Goal: Information Seeking & Learning: Learn about a topic

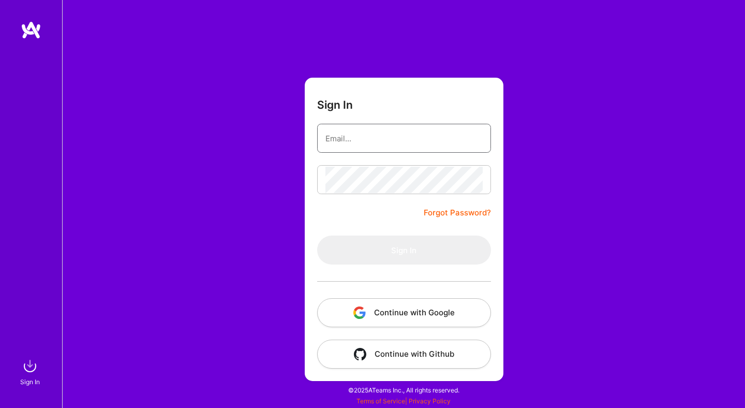
click at [425, 140] on input "email" at bounding box center [403, 138] width 157 height 26
type input "carolinadellacorte@gmail.com"
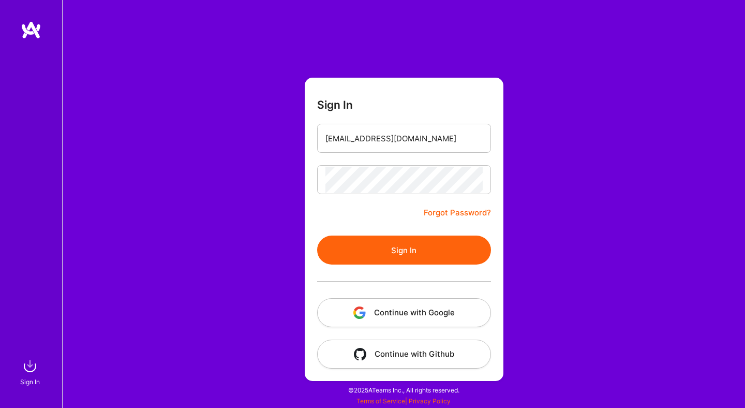
click at [392, 247] on button "Sign In" at bounding box center [404, 249] width 174 height 29
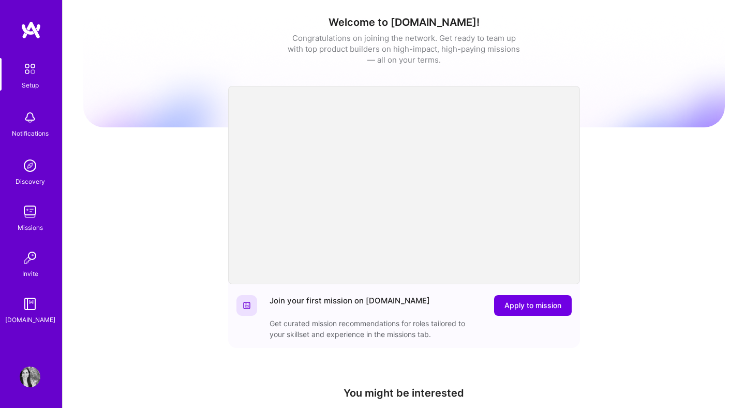
click at [33, 221] on img at bounding box center [30, 211] width 21 height 21
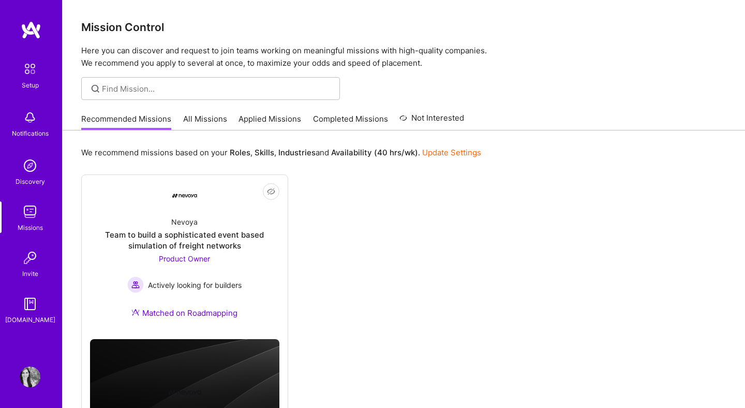
click at [193, 118] on link "All Missions" at bounding box center [205, 121] width 44 height 17
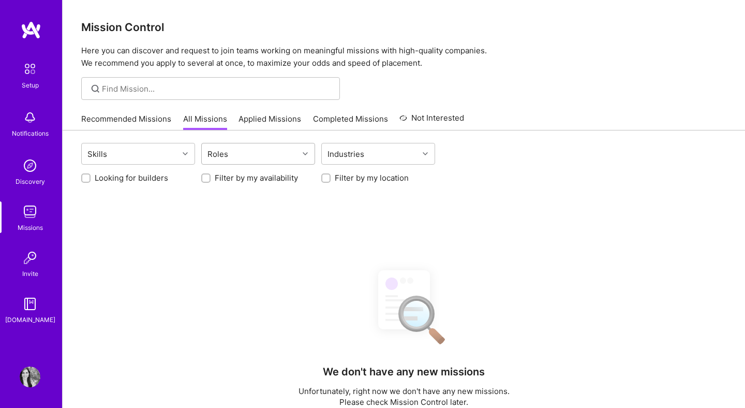
click at [253, 159] on div "Roles" at bounding box center [250, 153] width 97 height 21
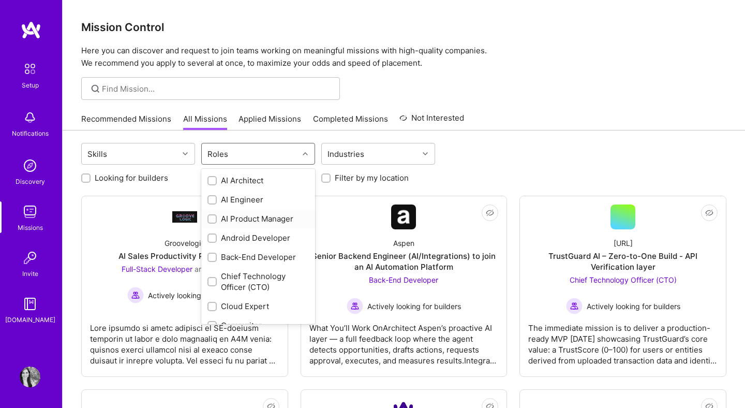
click at [215, 218] on input "checkbox" at bounding box center [212, 219] width 7 height 7
checkbox input "true"
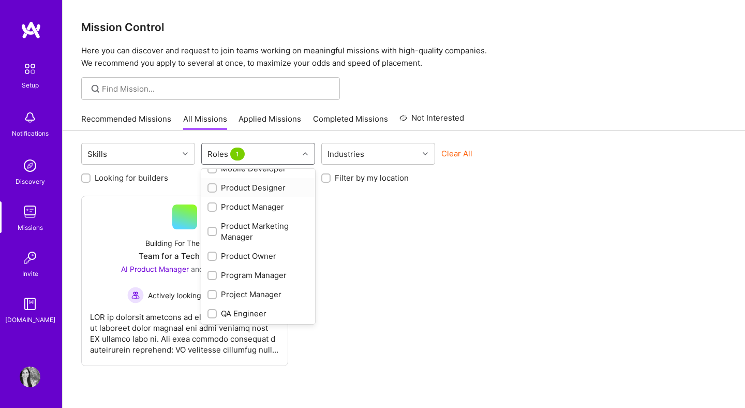
scroll to position [398, 0]
click at [214, 203] on input "checkbox" at bounding box center [212, 206] width 7 height 7
checkbox input "true"
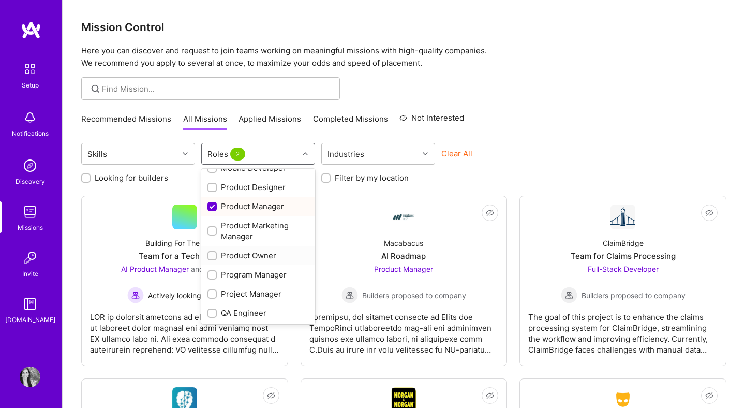
click at [211, 257] on input "checkbox" at bounding box center [212, 255] width 7 height 7
checkbox input "true"
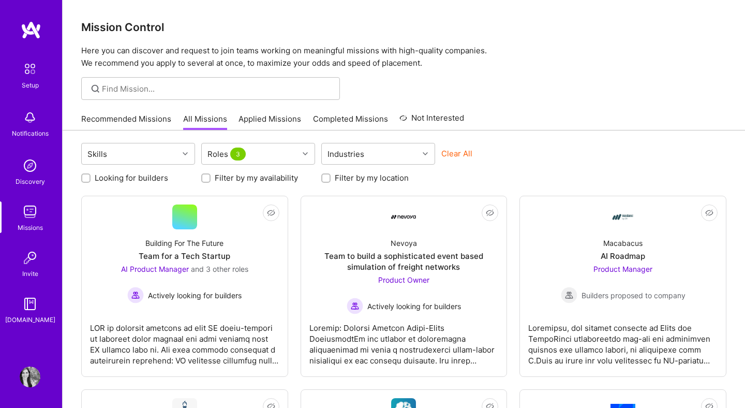
click at [477, 174] on div "Looking for builders Filter by my availability Filter by my location" at bounding box center [403, 175] width 645 height 16
click at [134, 179] on label "Looking for builders" at bounding box center [131, 177] width 73 height 11
click at [91, 179] on input "Looking for builders" at bounding box center [86, 178] width 7 height 7
checkbox input "true"
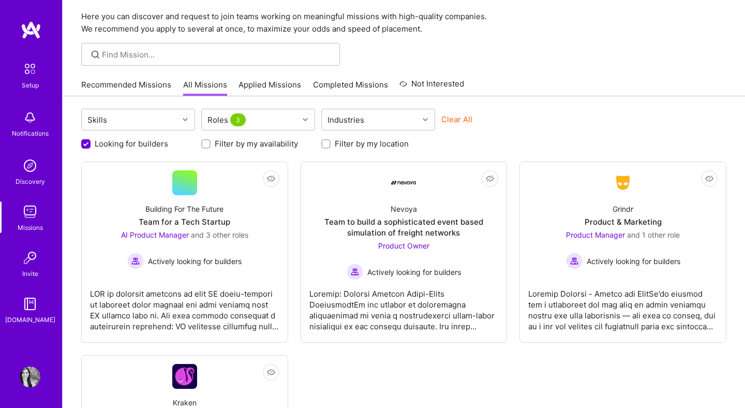
scroll to position [32, 0]
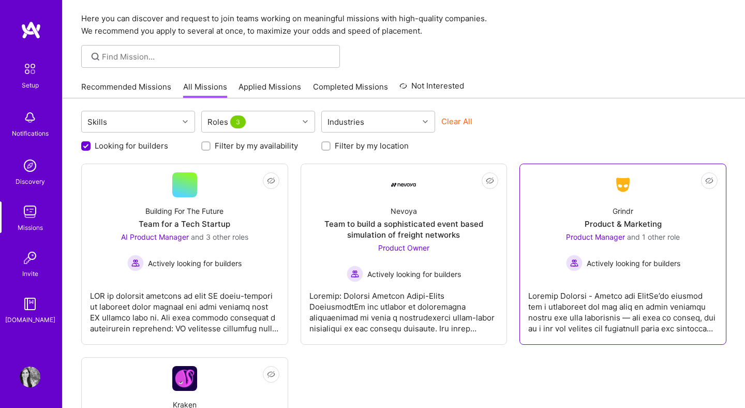
click at [649, 218] on div "Product & Marketing" at bounding box center [622, 223] width 77 height 11
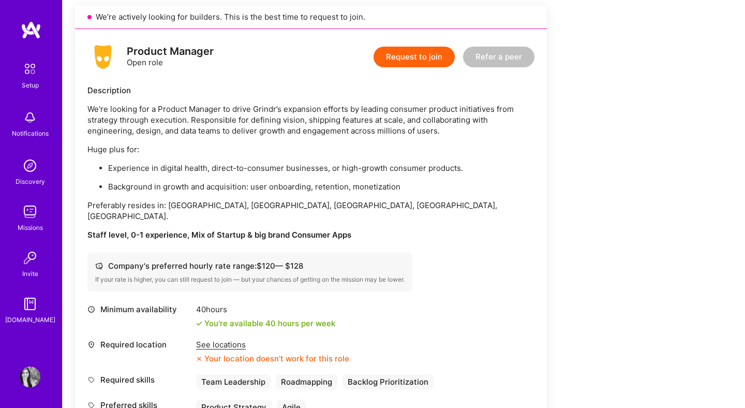
scroll to position [241, 0]
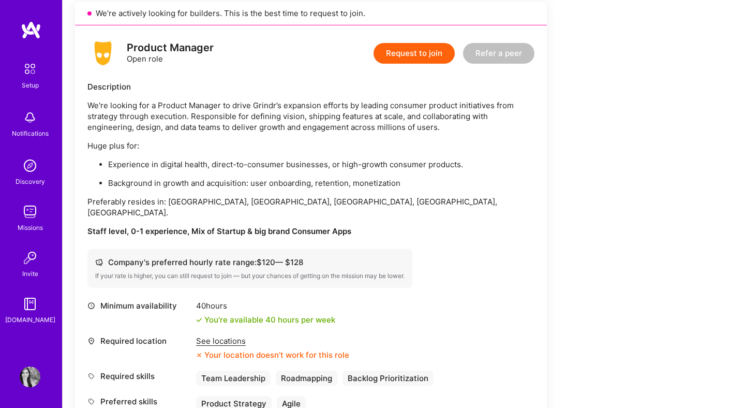
click at [233, 335] on div "See locations" at bounding box center [272, 340] width 153 height 11
